Goal: Transaction & Acquisition: Purchase product/service

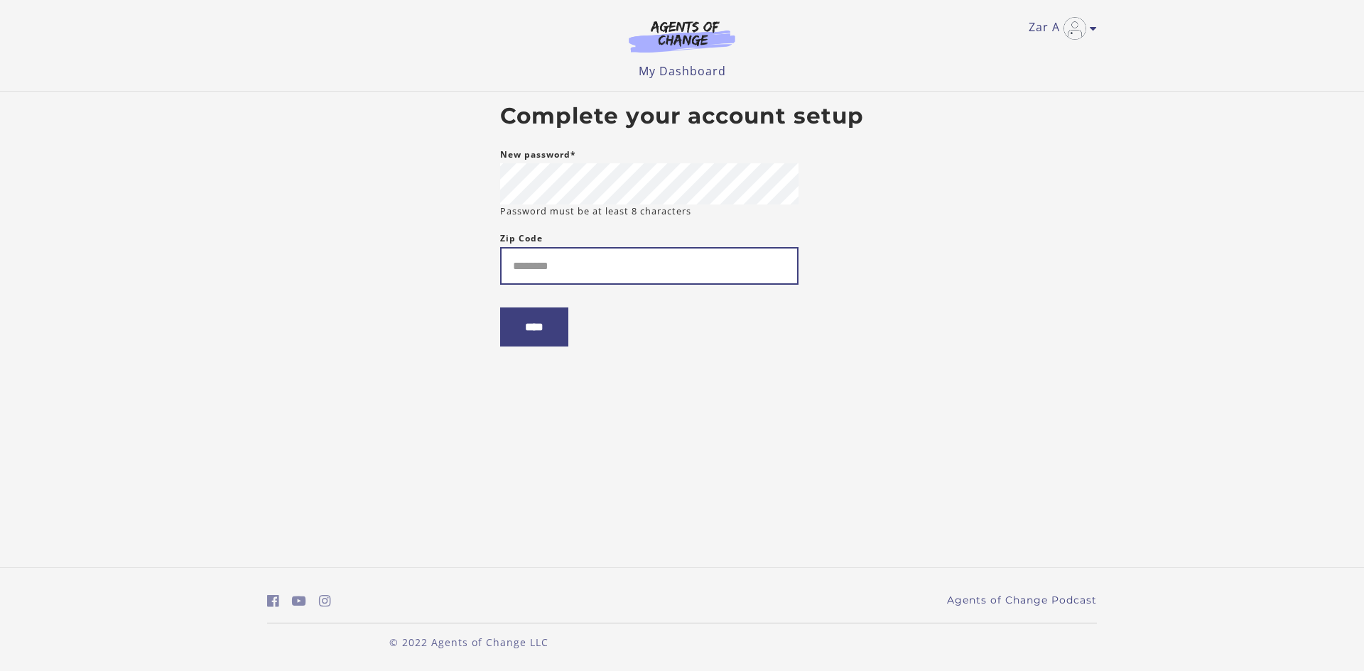
click at [607, 278] on input "Zip Code" at bounding box center [649, 266] width 298 height 38
type input "*****"
click at [566, 343] on input "****" at bounding box center [534, 327] width 68 height 39
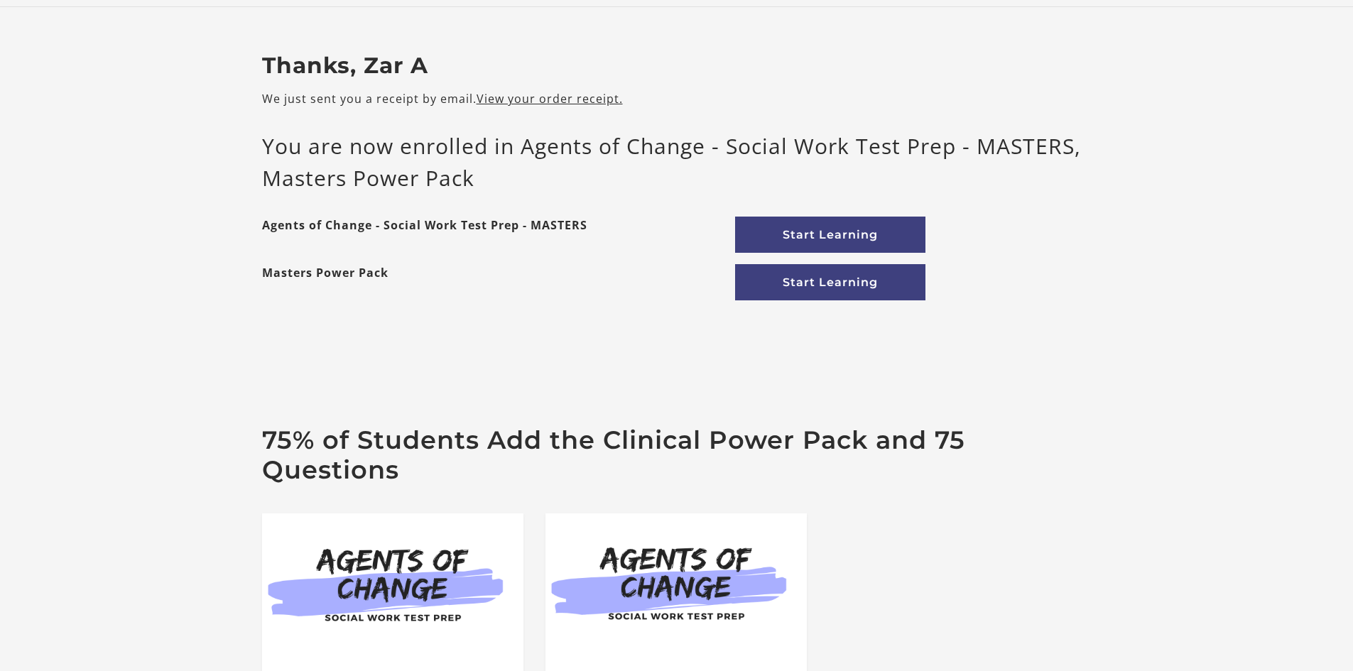
scroll to position [71, 0]
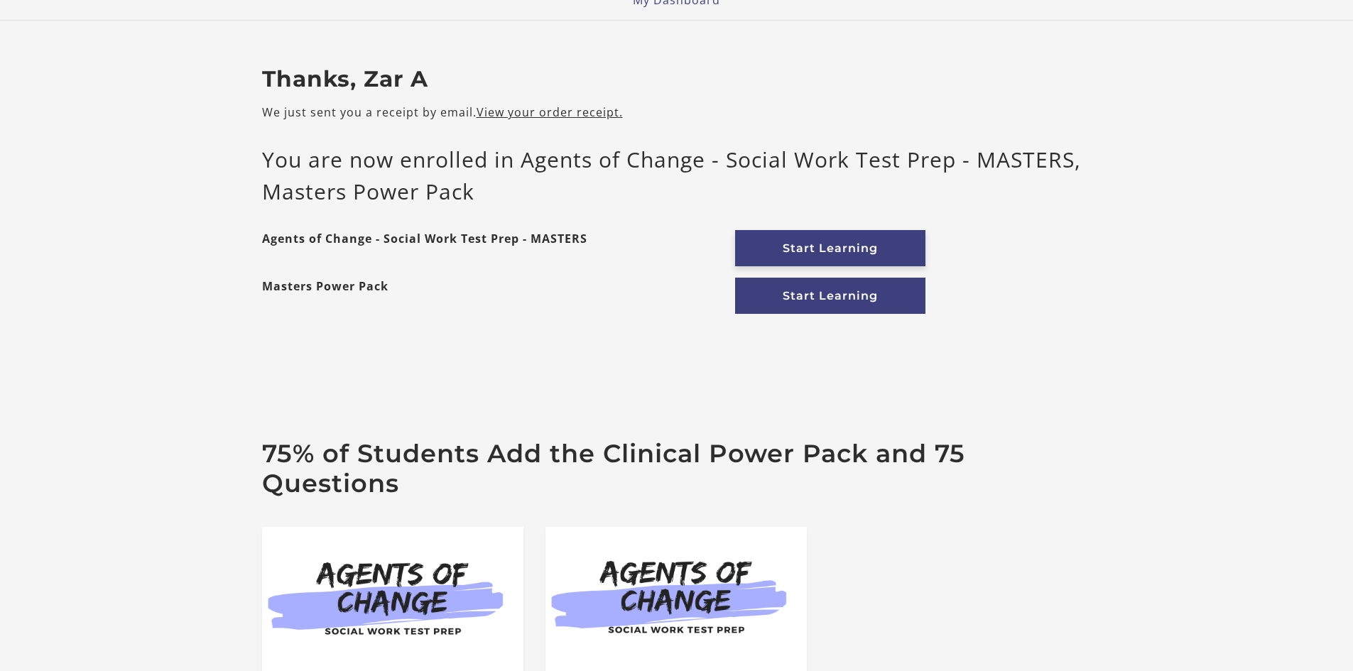
click at [863, 248] on link "Start Learning" at bounding box center [830, 248] width 190 height 36
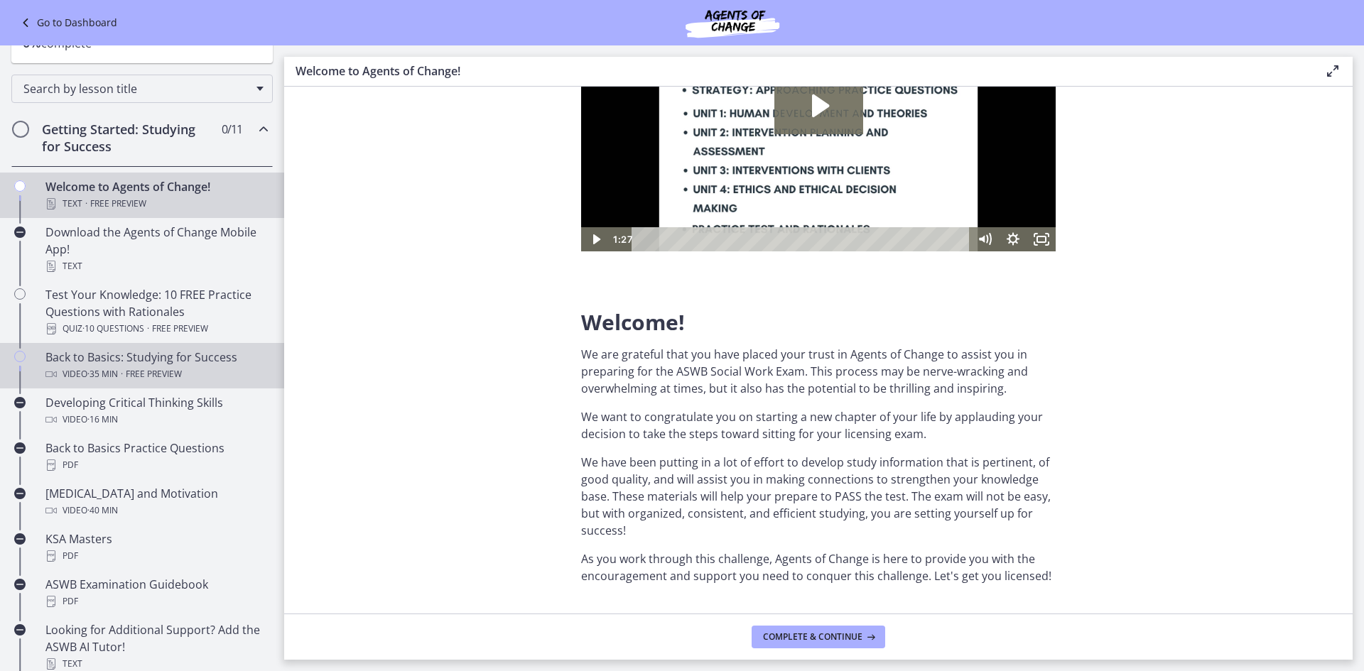
scroll to position [213, 0]
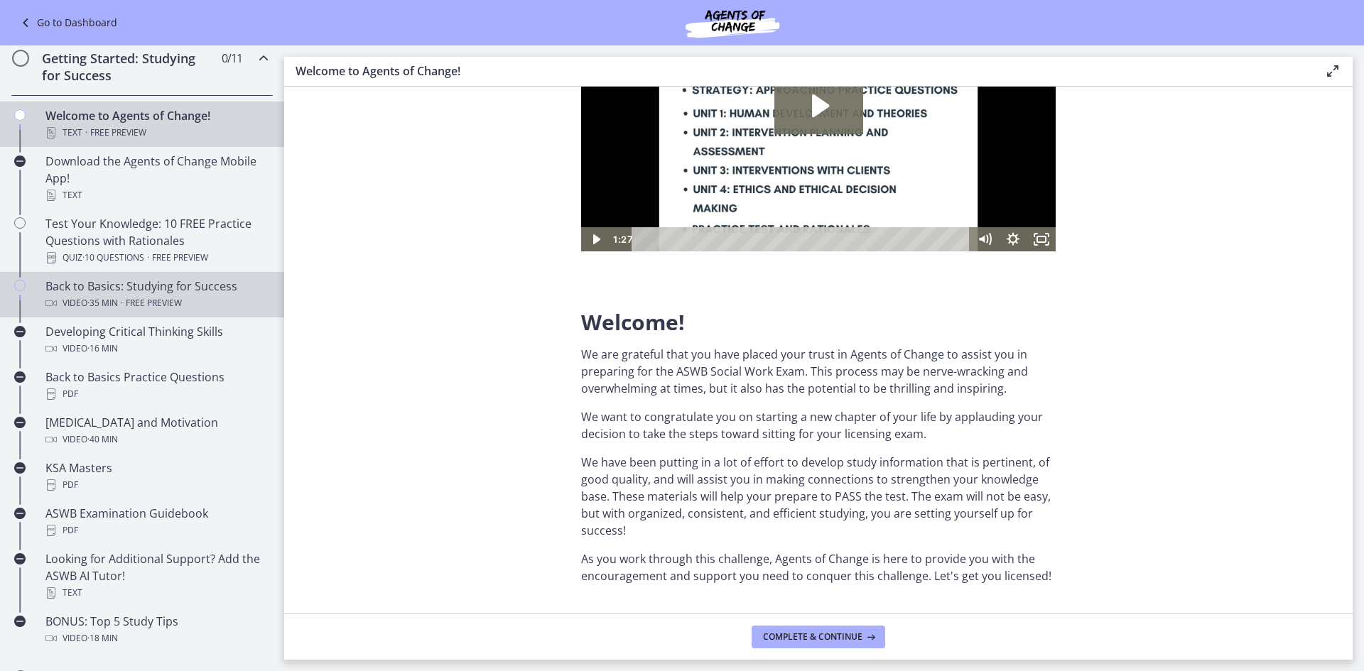
click at [116, 298] on span "· 35 min" at bounding box center [102, 303] width 31 height 17
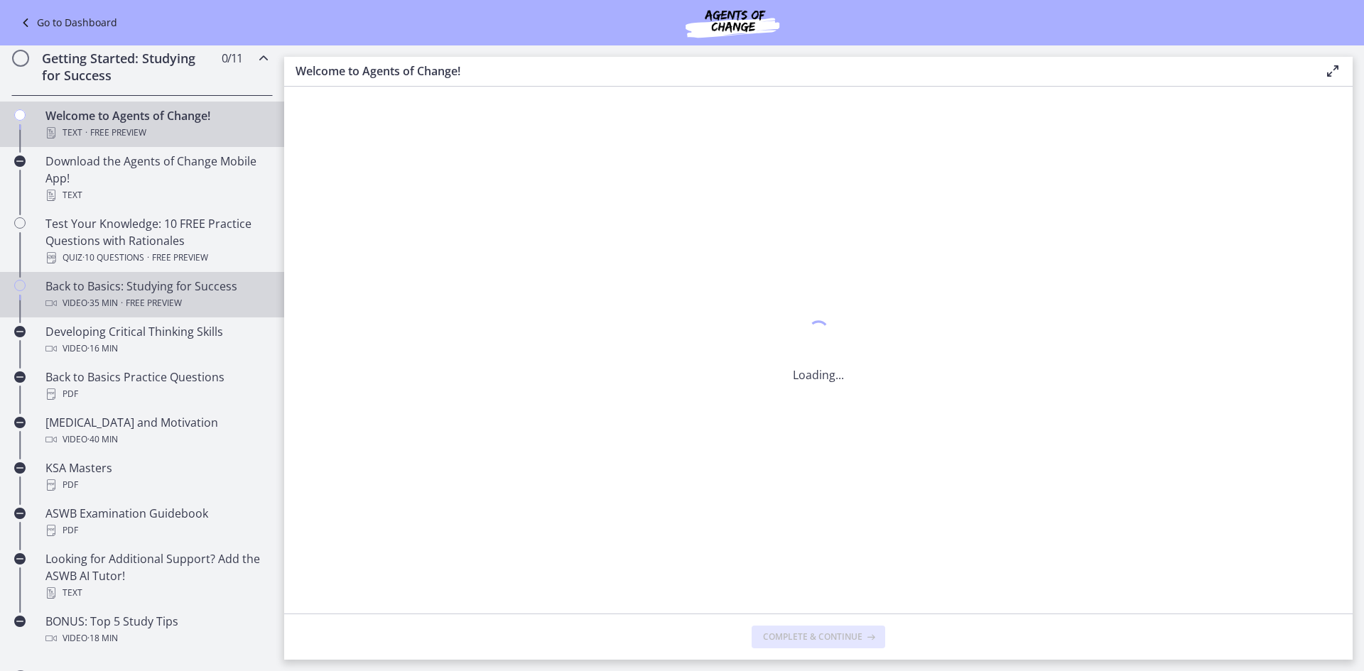
scroll to position [0, 0]
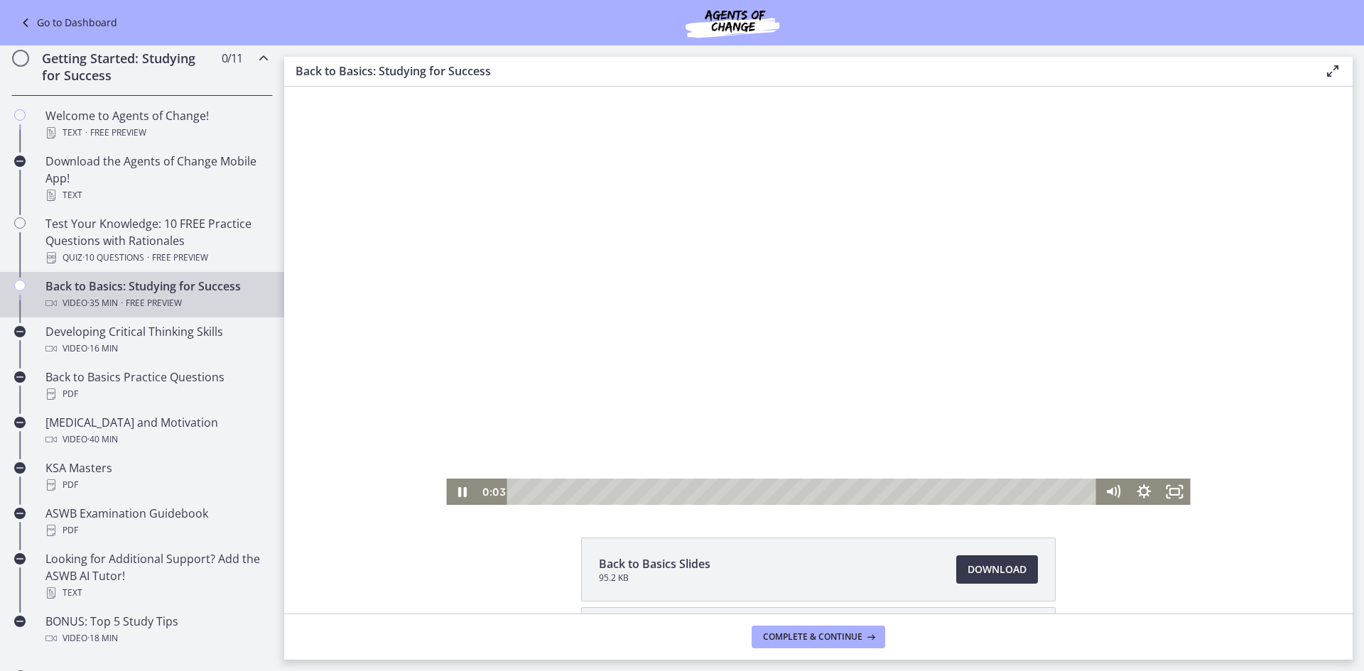
click at [695, 332] on div at bounding box center [818, 296] width 744 height 418
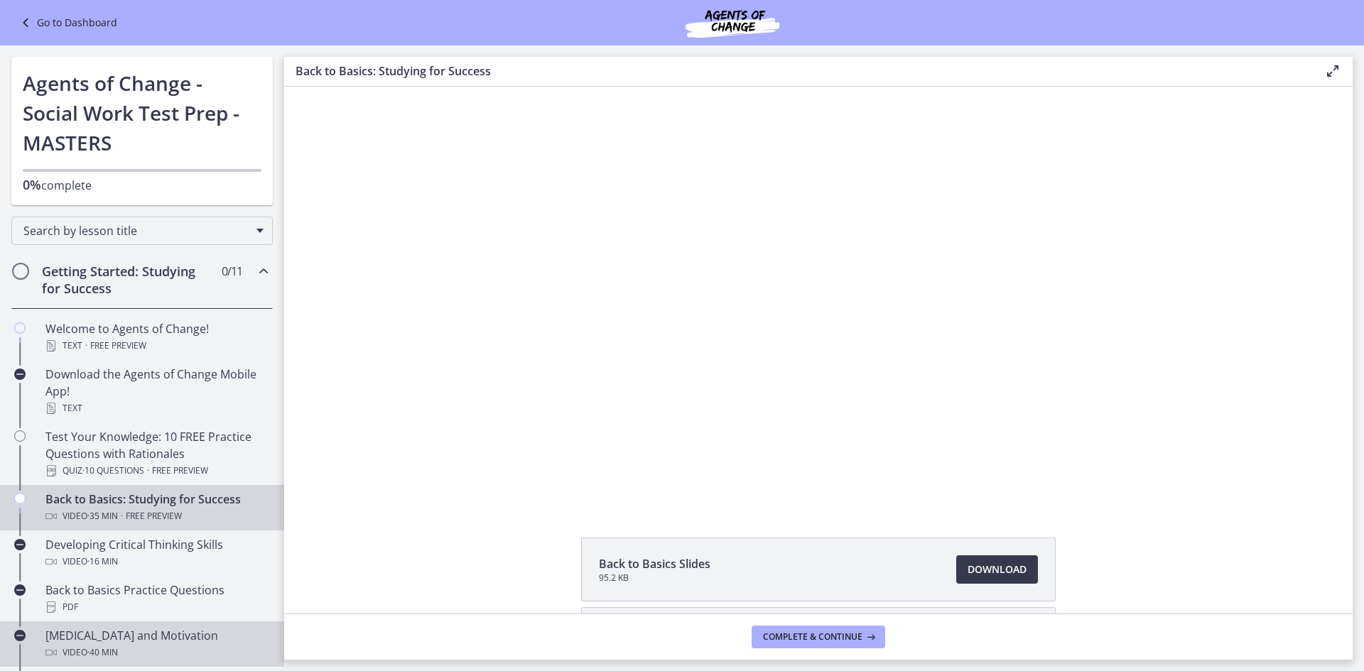
scroll to position [71, 0]
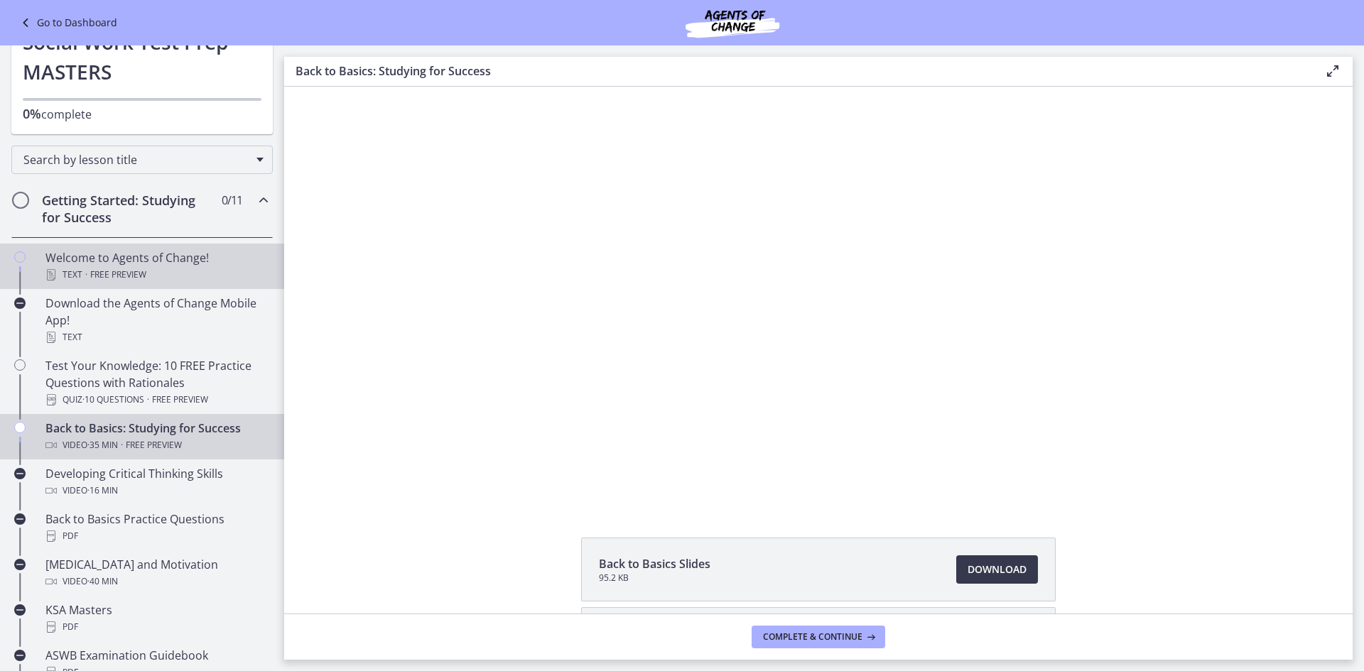
click at [137, 273] on span "Free preview" at bounding box center [118, 274] width 56 height 17
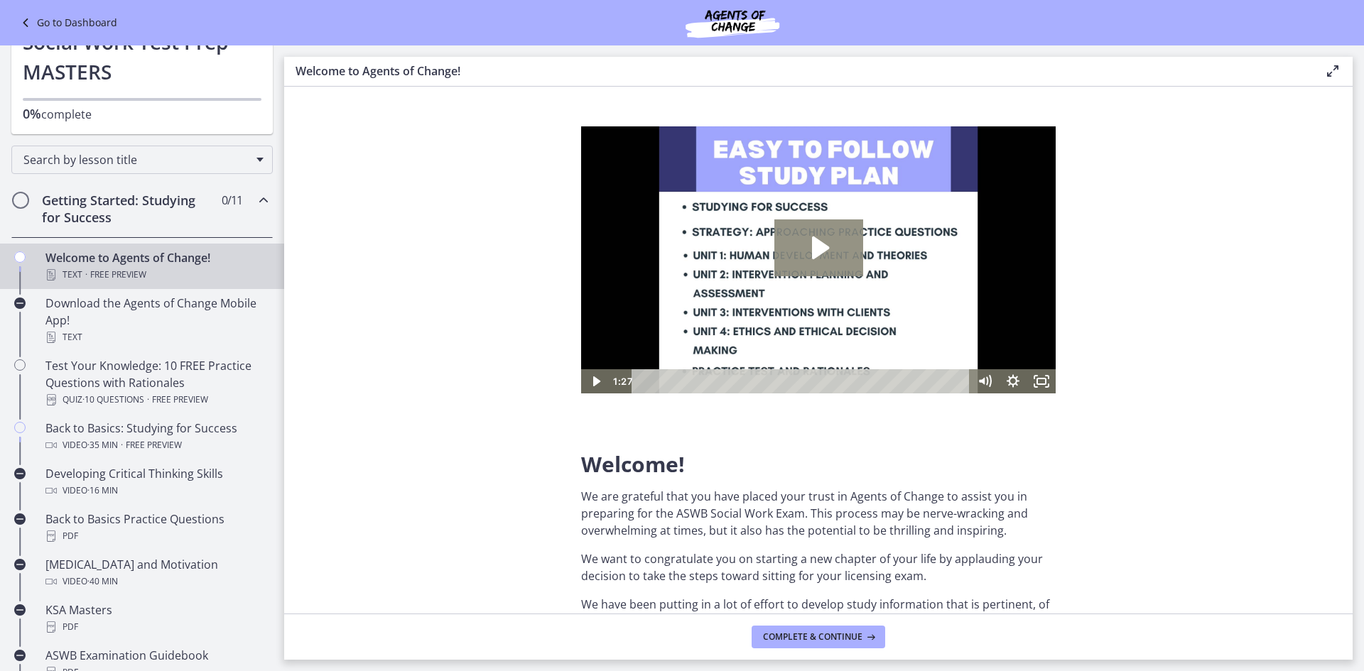
click at [821, 243] on icon "Play Video: c1o6hcmjueu5qasqsu00.mp4" at bounding box center [820, 247] width 17 height 23
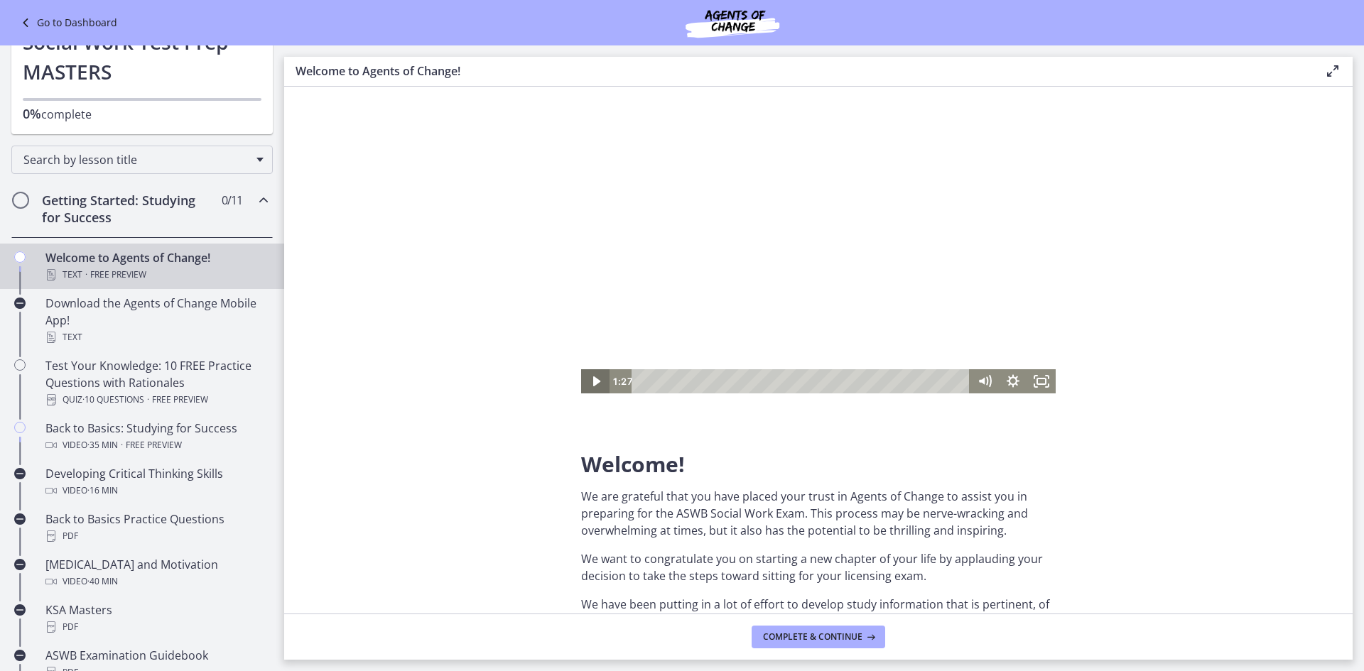
click at [596, 379] on icon "Play Video" at bounding box center [595, 381] width 7 height 10
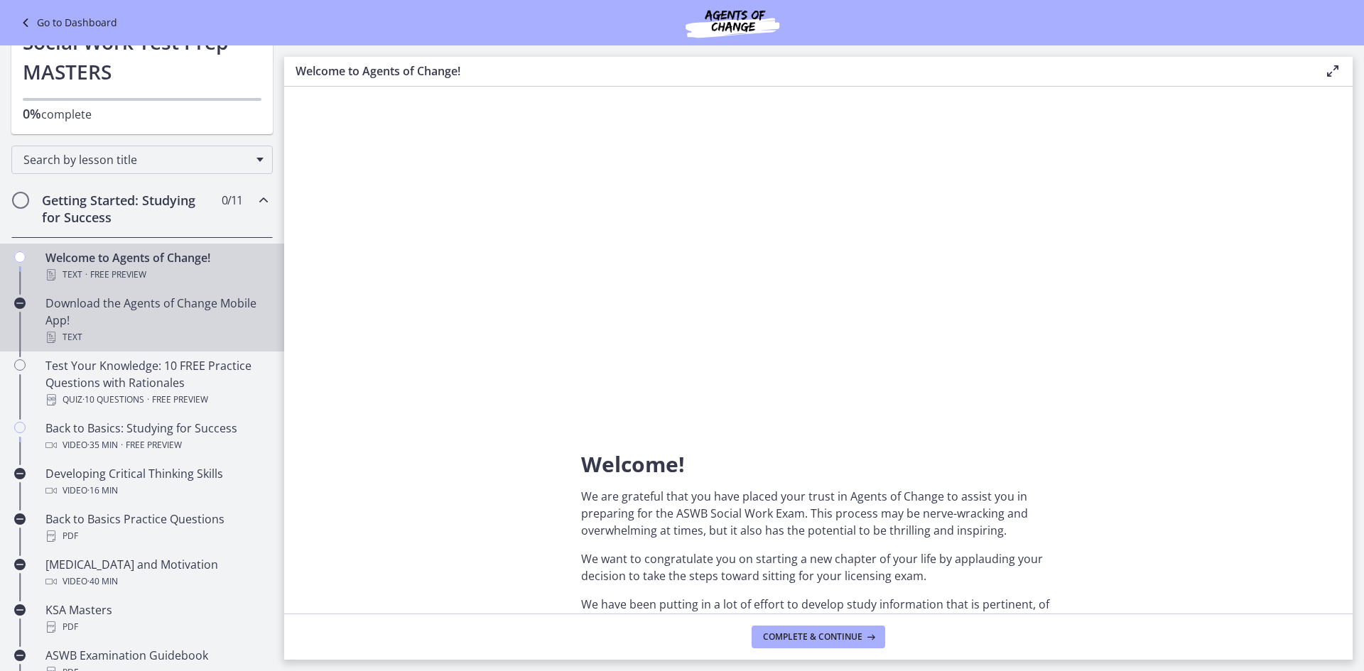
click at [94, 319] on div "Download the Agents of Change Mobile App! Text" at bounding box center [156, 320] width 222 height 51
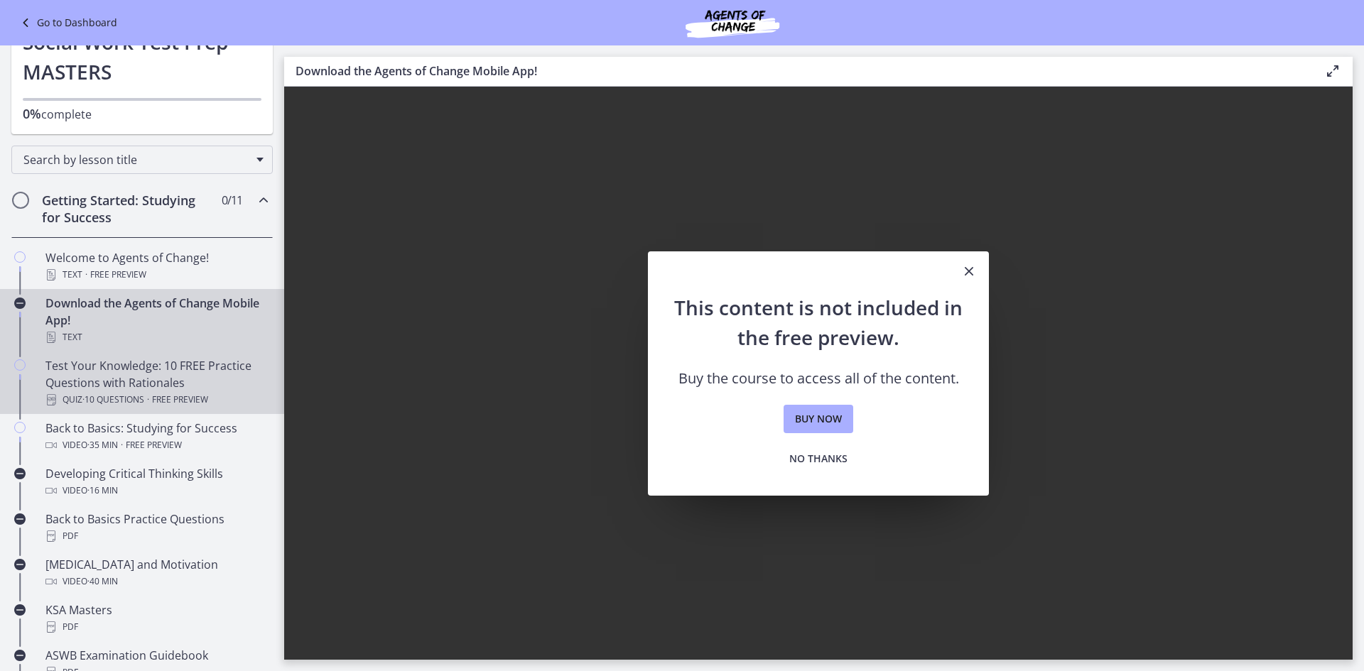
click at [97, 370] on div "Test Your Knowledge: 10 FREE Practice Questions with Rationales Quiz · 10 Quest…" at bounding box center [156, 382] width 222 height 51
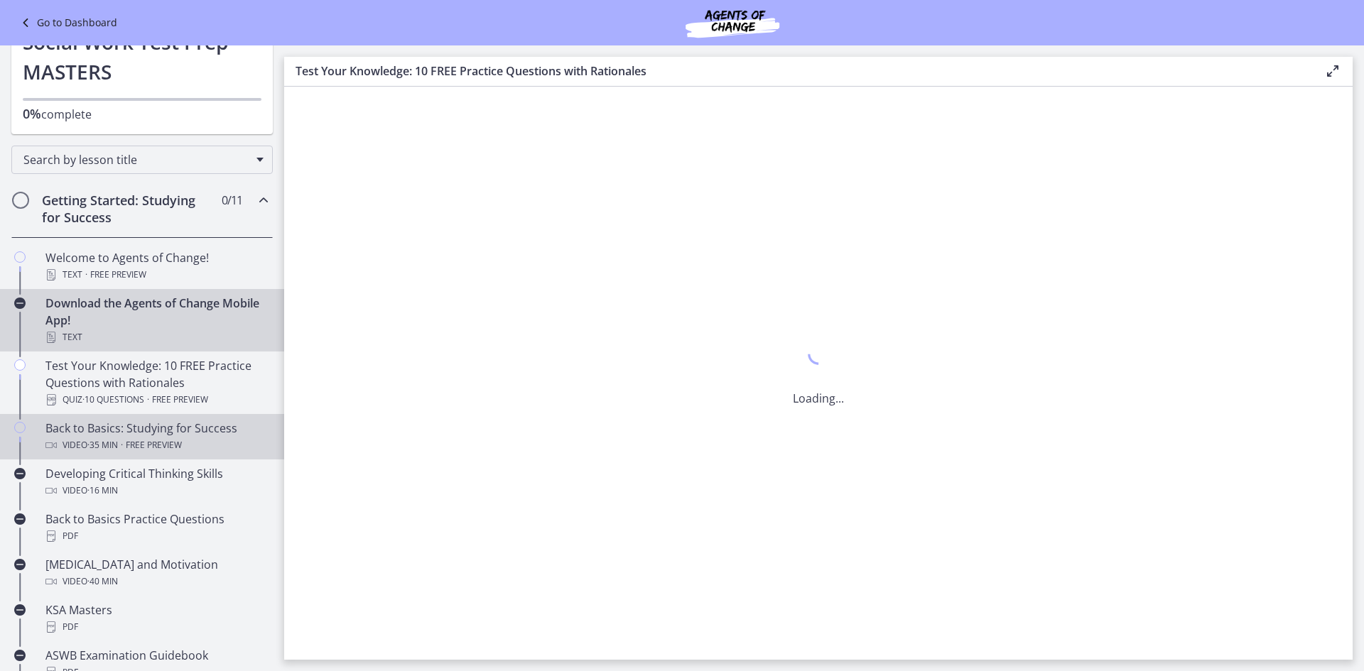
click at [118, 438] on span "· 35 min" at bounding box center [102, 445] width 31 height 17
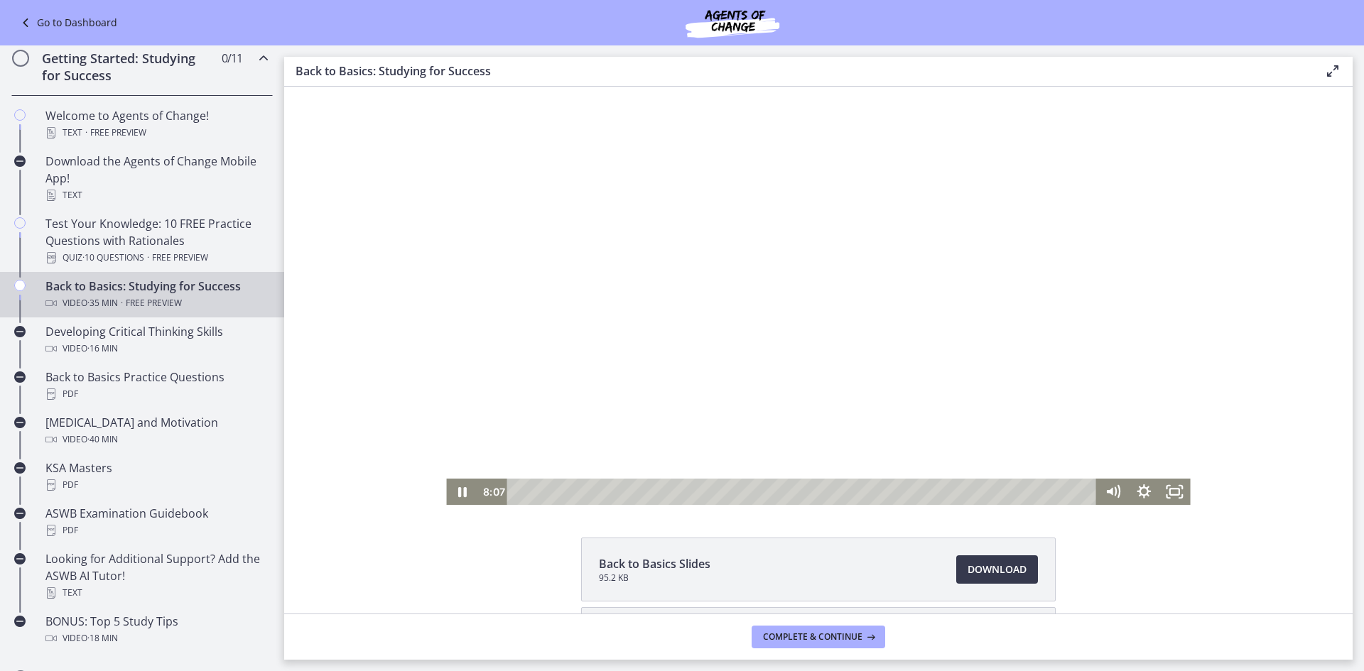
click at [729, 280] on div at bounding box center [818, 296] width 744 height 418
